Goal: Information Seeking & Learning: Understand process/instructions

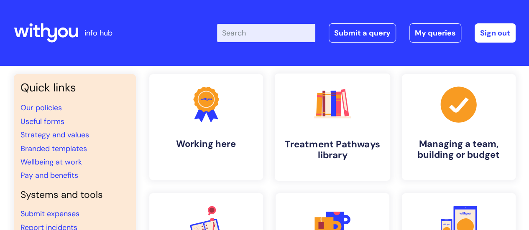
click at [321, 150] on h4 "Treatment Pathways library" at bounding box center [332, 150] width 102 height 23
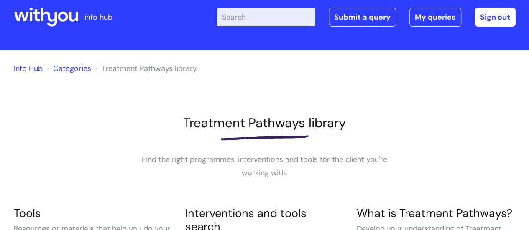
scroll to position [202, 0]
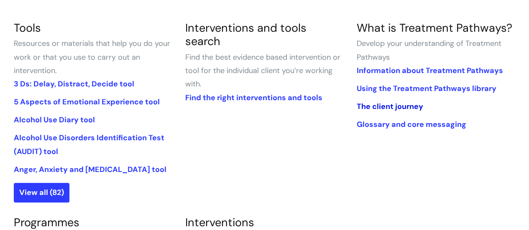
click at [401, 105] on link "The client journey" at bounding box center [389, 107] width 67 height 10
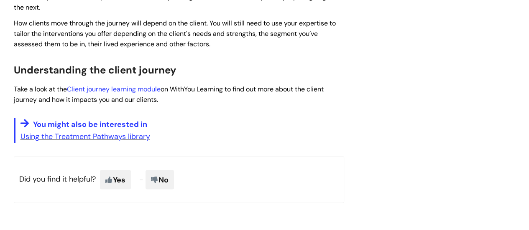
scroll to position [723, 0]
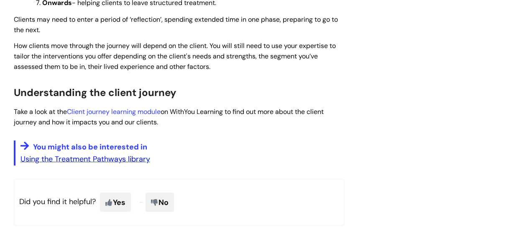
click at [140, 164] on link "Using the Treatment Pathways library" at bounding box center [85, 159] width 130 height 10
